Goal: Information Seeking & Learning: Learn about a topic

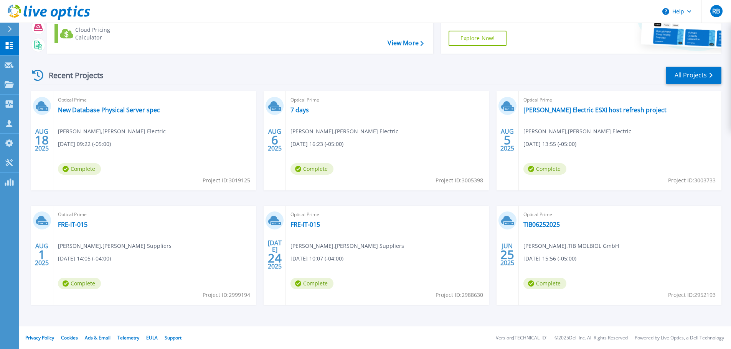
scroll to position [76, 0]
drag, startPoint x: 527, startPoint y: 262, endPoint x: 538, endPoint y: 259, distance: 11.4
click at [538, 259] on span "06/25/2025, 15:56 (-05:00)" at bounding box center [549, 258] width 53 height 8
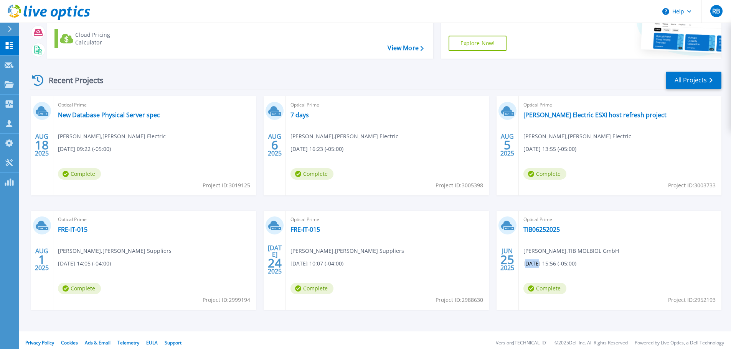
scroll to position [0, 0]
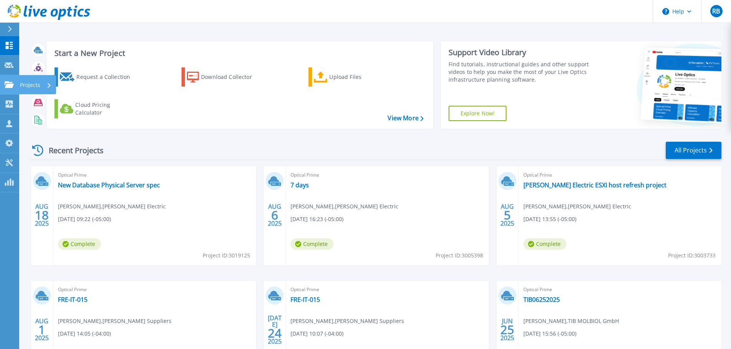
click at [6, 84] on icon at bounding box center [9, 84] width 9 height 7
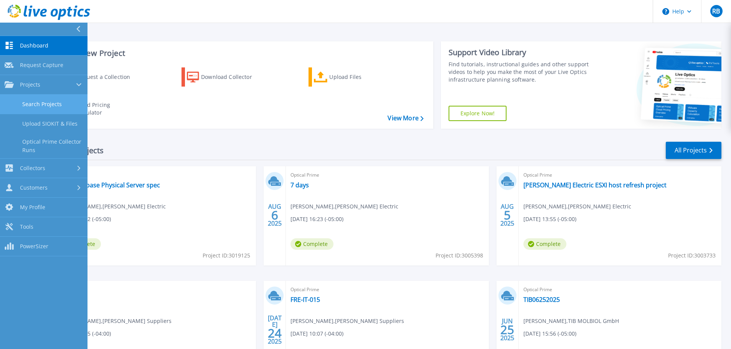
click at [42, 99] on link "Search Projects" at bounding box center [43, 105] width 87 height 20
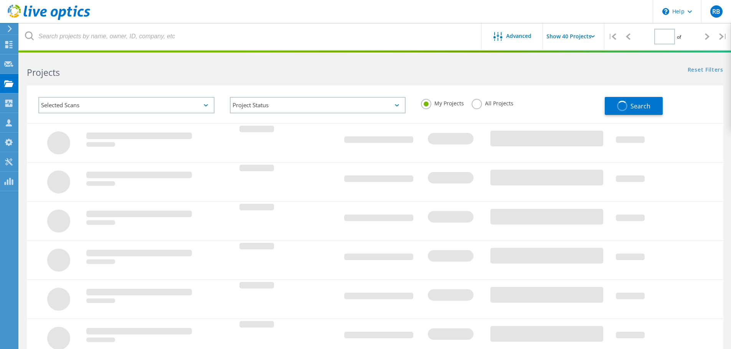
type input "1"
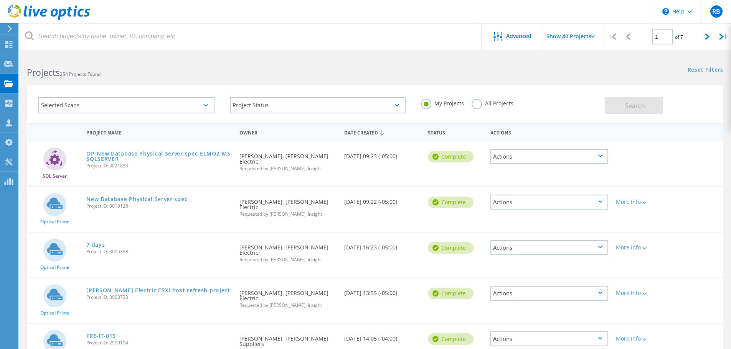
click at [478, 105] on label "All Projects" at bounding box center [492, 102] width 42 height 7
click at [0, 0] on input "All Projects" at bounding box center [0, 0] width 0 height 0
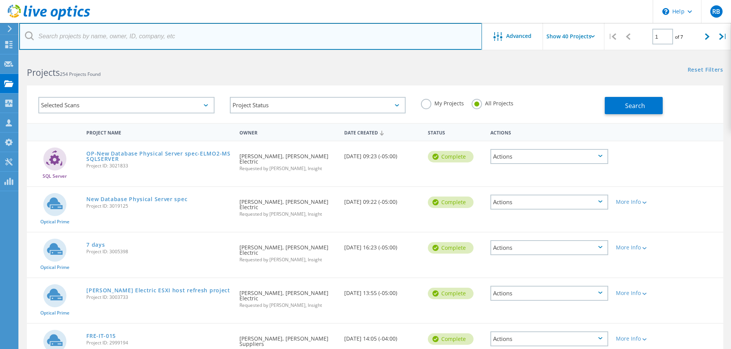
click at [103, 40] on input "text" at bounding box center [250, 36] width 462 height 27
type input "katayama"
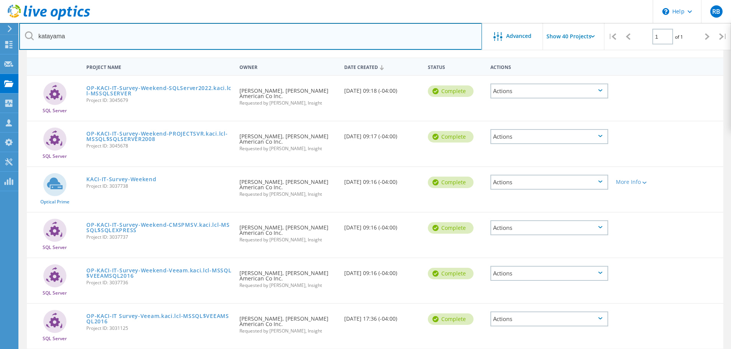
scroll to position [77, 0]
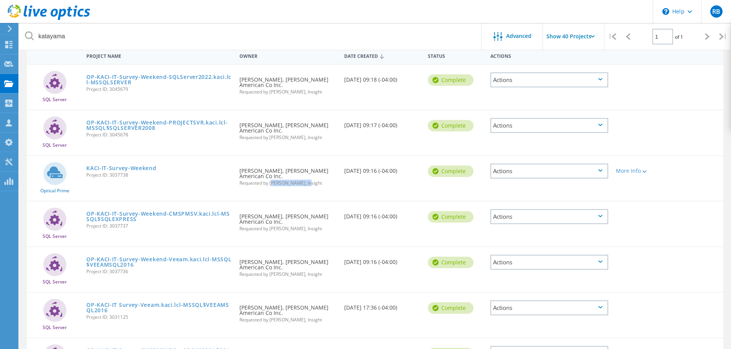
drag, startPoint x: 272, startPoint y: 183, endPoint x: 308, endPoint y: 184, distance: 36.5
click at [308, 184] on span "Requested by Shawn Kottke, Insight" at bounding box center [287, 183] width 97 height 5
click at [290, 193] on div "Requested By Josh Cottrell, Katayama American Co Inc. Requested by Shawn Kottke…" at bounding box center [287, 174] width 104 height 37
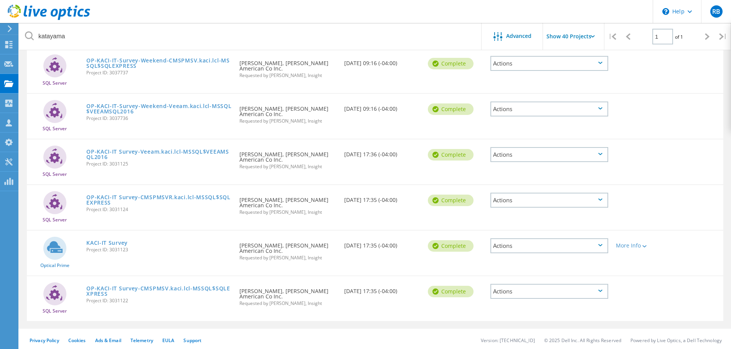
scroll to position [233, 0]
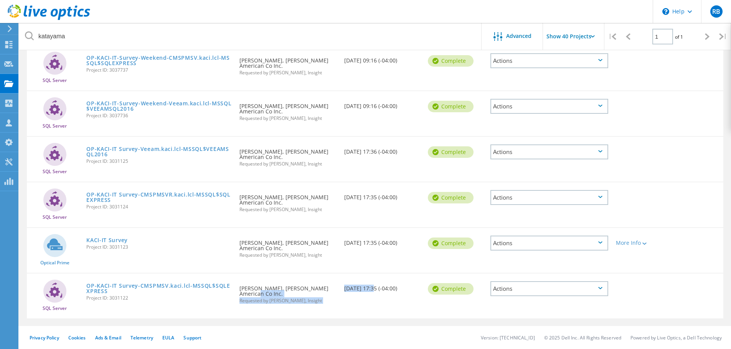
drag, startPoint x: 363, startPoint y: 290, endPoint x: 339, endPoint y: 291, distance: 23.4
click at [339, 291] on div "SQL Server OP-KACI-IT Survey-CMSPMSV.kaci.lcl-MSSQL$SQLEXPRESS Project ID: 3031…" at bounding box center [375, 296] width 696 height 45
click at [377, 303] on div "SQL Server OP-KACI-IT Survey-CMSPMSV.kaci.lcl-MSSQL$SQLEXPRESS Project ID: 3031…" at bounding box center [375, 296] width 696 height 45
drag, startPoint x: 346, startPoint y: 289, endPoint x: 356, endPoint y: 291, distance: 10.2
click at [356, 291] on div "Date Created 08/27/2025, 17:35 (-04:00)" at bounding box center [382, 286] width 84 height 25
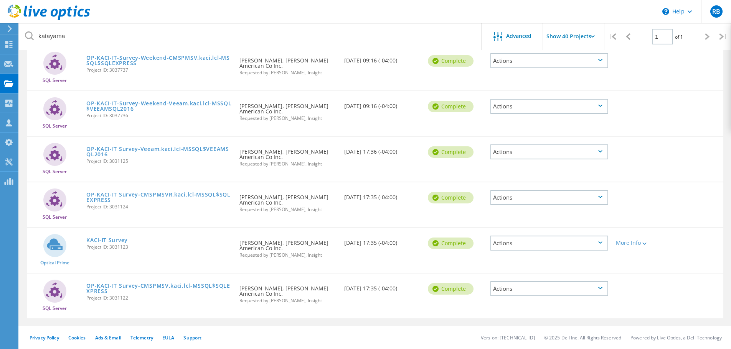
click at [351, 301] on div "SQL Server OP-KACI-IT Survey-CMSPMSV.kaci.lcl-MSSQL$SQLEXPRESS Project ID: 3031…" at bounding box center [375, 296] width 696 height 45
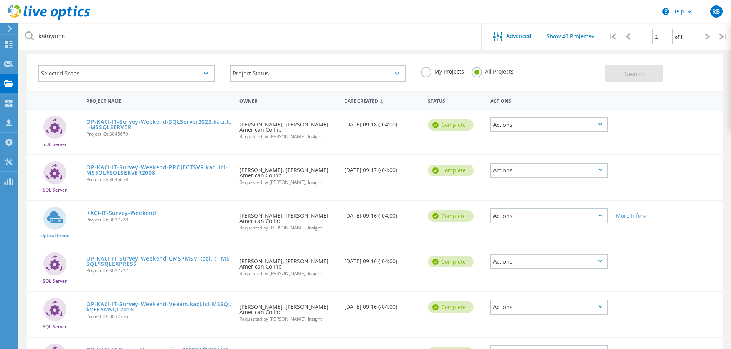
scroll to position [38, 0]
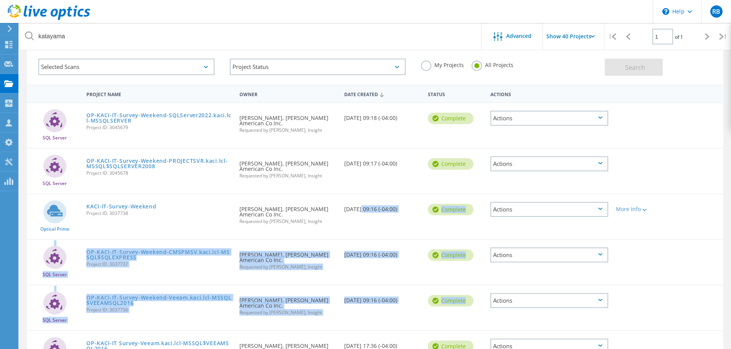
drag, startPoint x: 356, startPoint y: 324, endPoint x: 358, endPoint y: 206, distance: 117.7
click at [358, 206] on div "SQL Server OP-KACI-IT-Survey-Weekend-SQLServer2022.kaci.lcl-MSSQLSERVER Project…" at bounding box center [375, 307] width 696 height 411
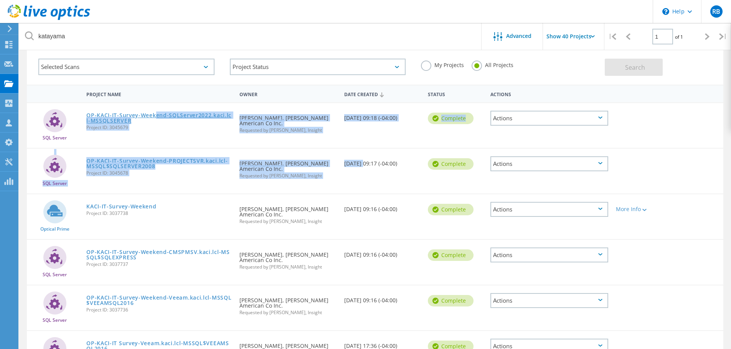
drag, startPoint x: 361, startPoint y: 165, endPoint x: 155, endPoint y: 115, distance: 212.2
click at [155, 115] on div "SQL Server OP-KACI-IT-Survey-Weekend-SQLServer2022.kaci.lcl-MSSQLSERVER Project…" at bounding box center [375, 307] width 696 height 411
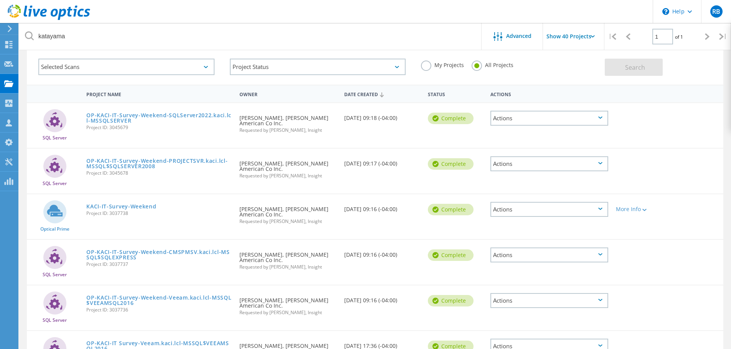
click at [164, 220] on div "KACI-IT-Survey-Weekend Project ID: 3037738" at bounding box center [158, 208] width 153 height 29
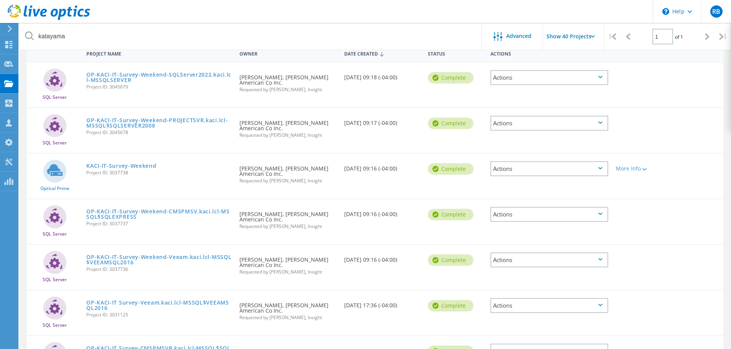
scroll to position [77, 0]
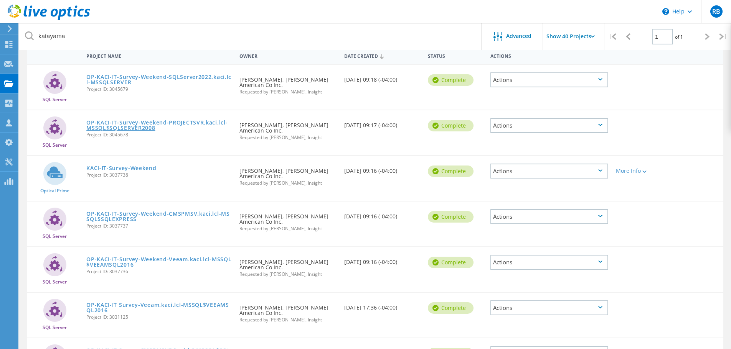
click at [119, 124] on link "OP-KACI-IT-Survey-Weekend-PROJECTSVR.kaci.lcl-MSSQL$SQLSERVER2008" at bounding box center [158, 125] width 145 height 11
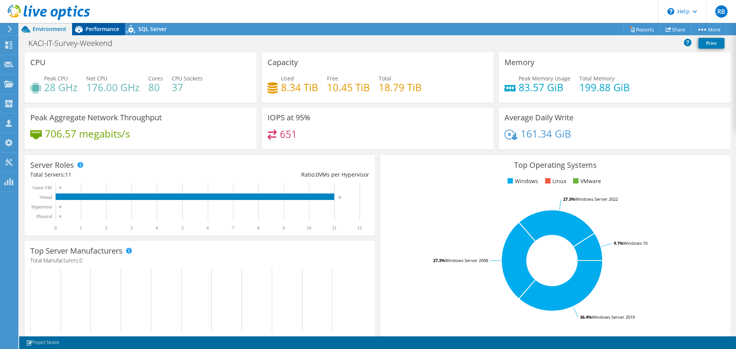
click at [97, 27] on span "Performance" at bounding box center [103, 28] width 34 height 7
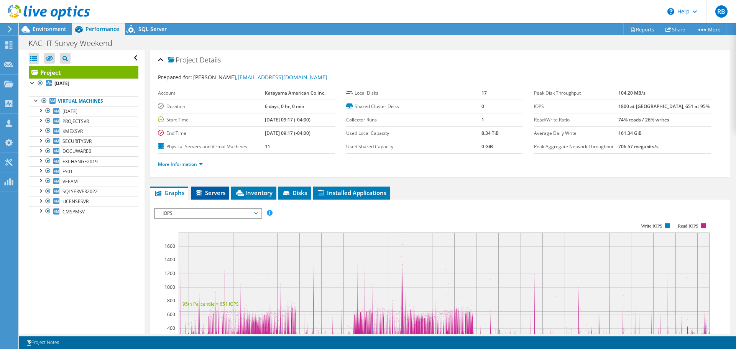
click at [222, 193] on span "Servers" at bounding box center [210, 193] width 31 height 8
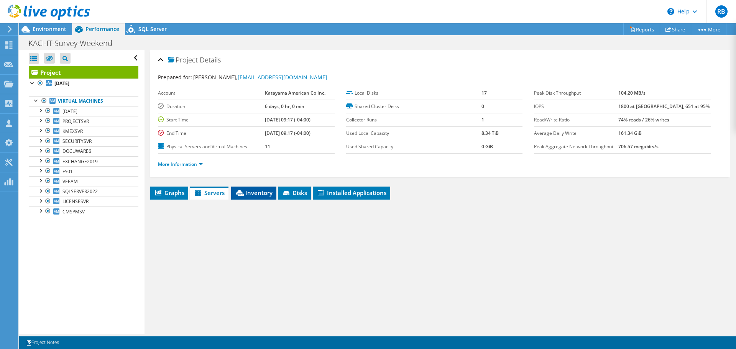
click at [254, 194] on span "Inventory" at bounding box center [254, 193] width 38 height 8
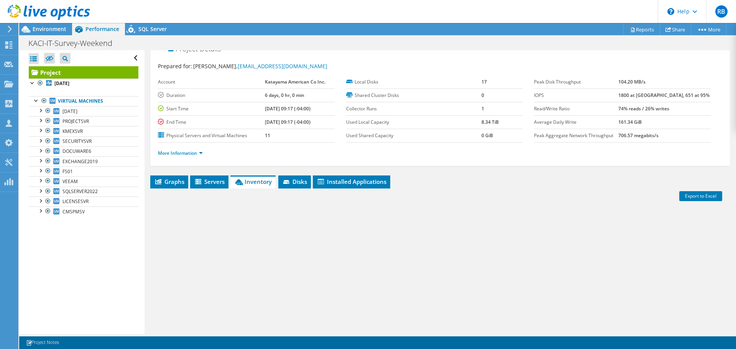
scroll to position [58, 0]
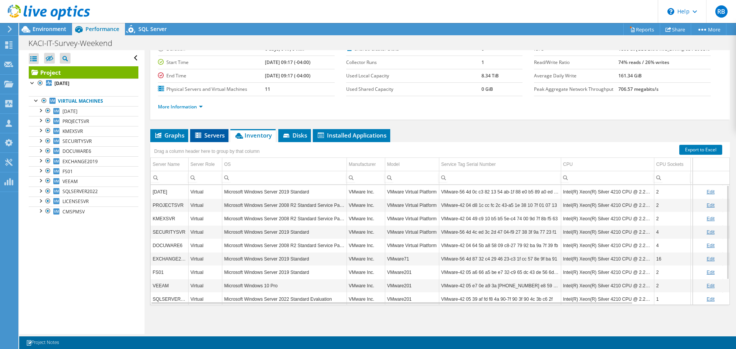
click at [209, 130] on li "Servers" at bounding box center [209, 135] width 38 height 13
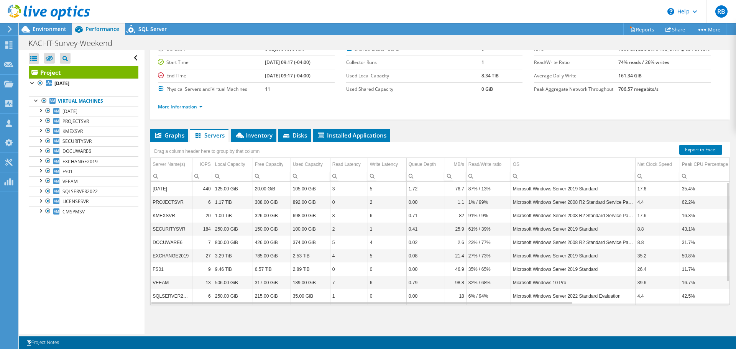
scroll to position [0, 0]
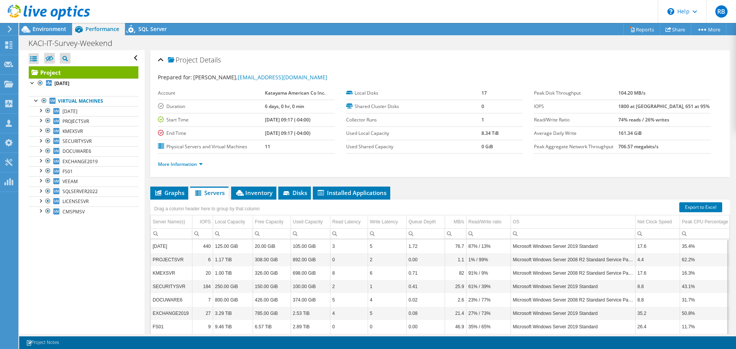
click at [31, 19] on icon at bounding box center [49, 13] width 82 height 16
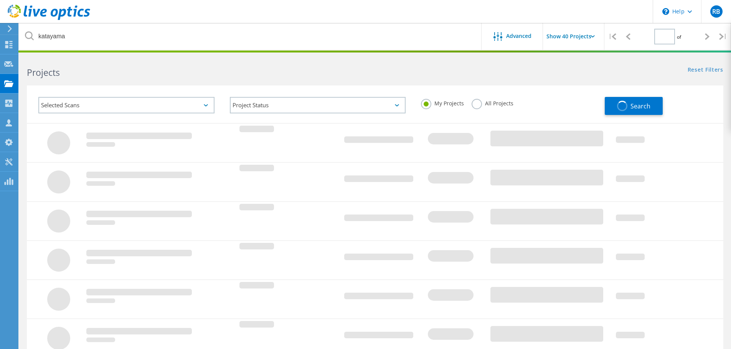
type input "1"
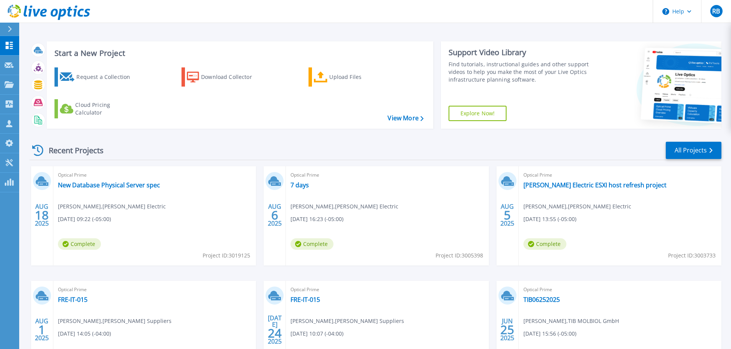
drag, startPoint x: 114, startPoint y: 15, endPoint x: 109, endPoint y: 17, distance: 6.2
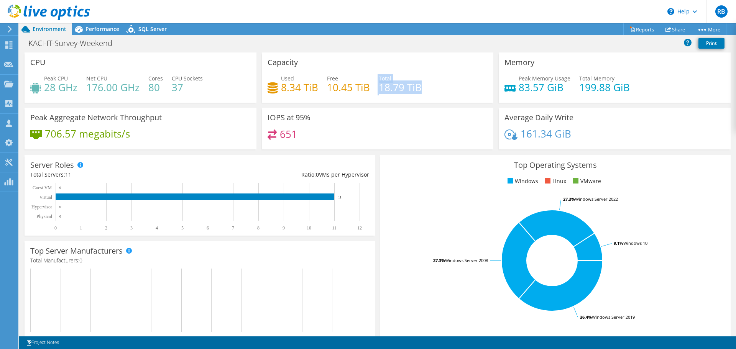
drag, startPoint x: 422, startPoint y: 88, endPoint x: 370, endPoint y: 87, distance: 51.8
click at [370, 87] on div "Used 8.34 TiB Free 10.45 TiB Total 18.79 TiB" at bounding box center [378, 86] width 220 height 25
click at [434, 93] on div "Used 8.34 TiB Free 10.45 TiB Total 18.79 TiB" at bounding box center [378, 86] width 220 height 25
drag, startPoint x: 425, startPoint y: 89, endPoint x: 372, endPoint y: 90, distance: 52.5
click at [372, 90] on div "Used 8.34 TiB Free 10.45 TiB Total 18.79 TiB" at bounding box center [378, 86] width 220 height 25
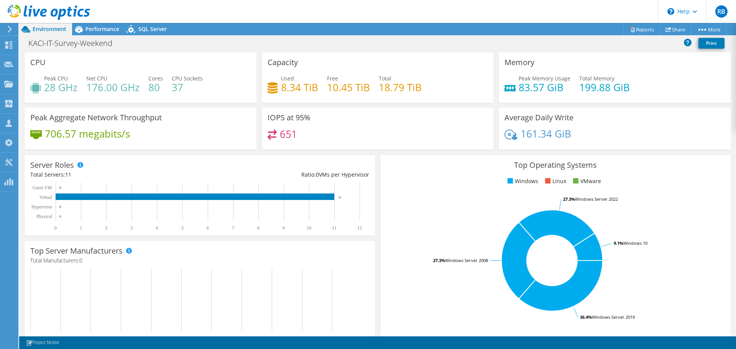
click at [201, 89] on h4 "37" at bounding box center [187, 87] width 31 height 8
click at [102, 29] on span "Performance" at bounding box center [103, 28] width 34 height 7
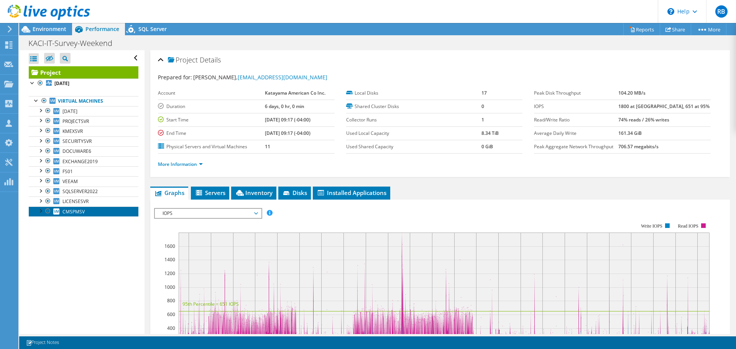
click at [81, 211] on span "CMSPMSV" at bounding box center [74, 212] width 22 height 7
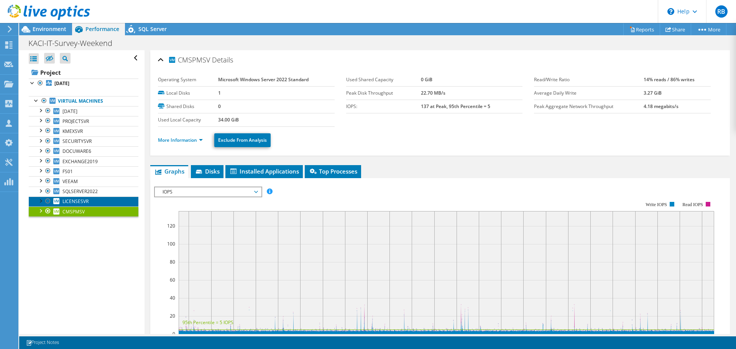
click at [85, 199] on span "LICENSESVR" at bounding box center [76, 201] width 26 height 7
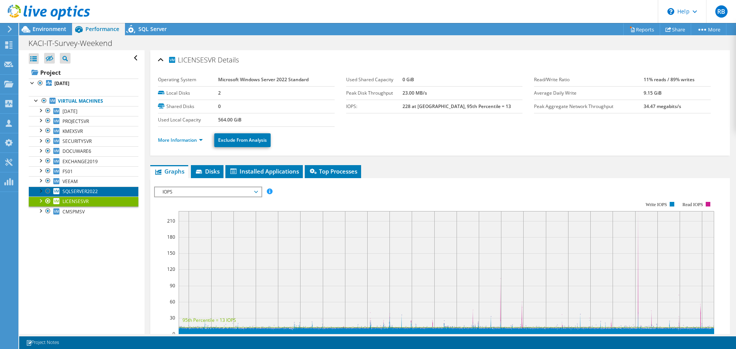
click at [96, 192] on span "SQLSERVER2022" at bounding box center [80, 191] width 35 height 7
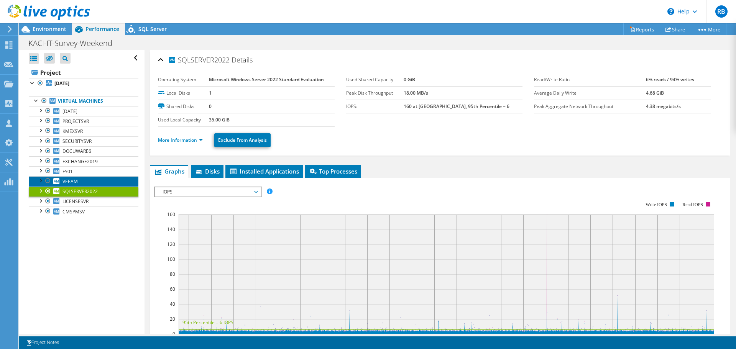
click at [95, 183] on link "VEEAM" at bounding box center [84, 181] width 110 height 10
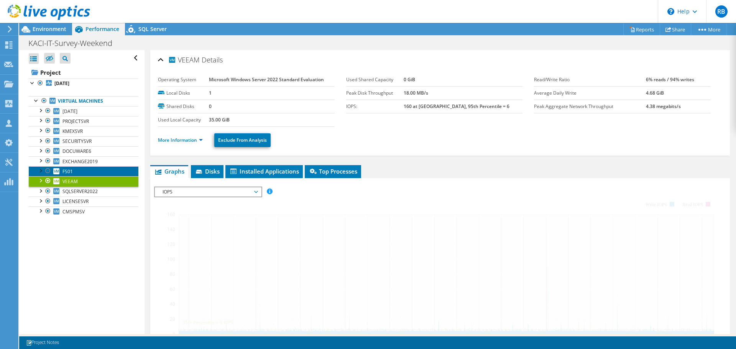
click at [94, 174] on link "FS01" at bounding box center [84, 171] width 110 height 10
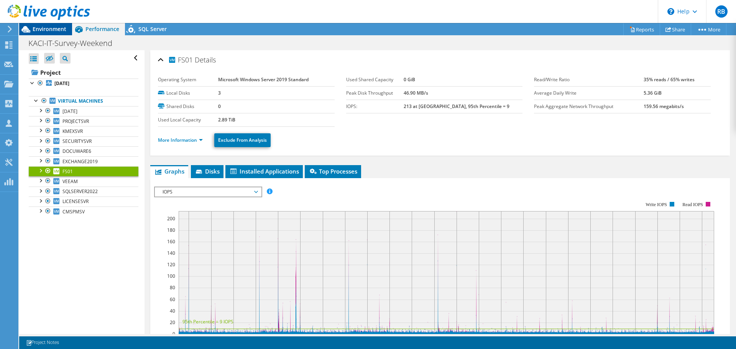
click at [59, 30] on span "Environment" at bounding box center [50, 28] width 34 height 7
